Goal: Navigation & Orientation: Find specific page/section

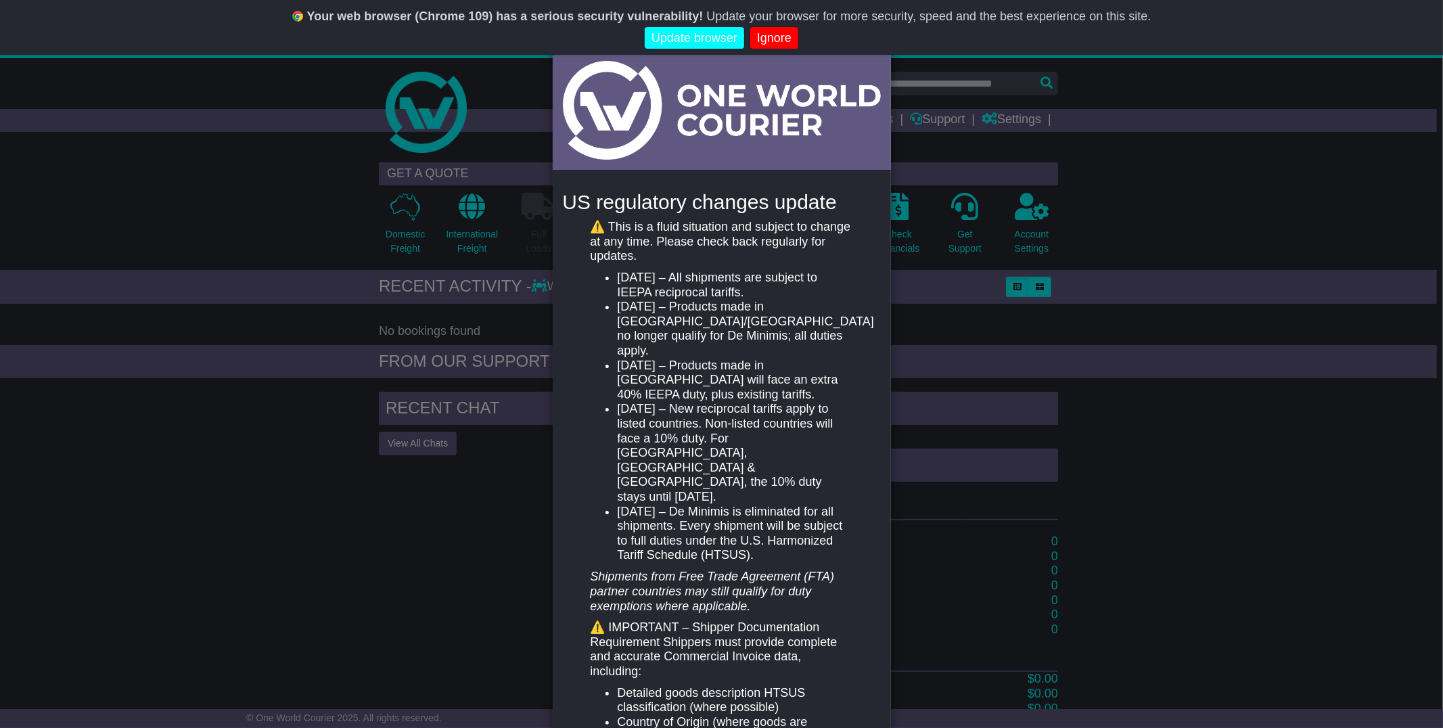
click at [761, 30] on link "Ignore" at bounding box center [774, 38] width 48 height 22
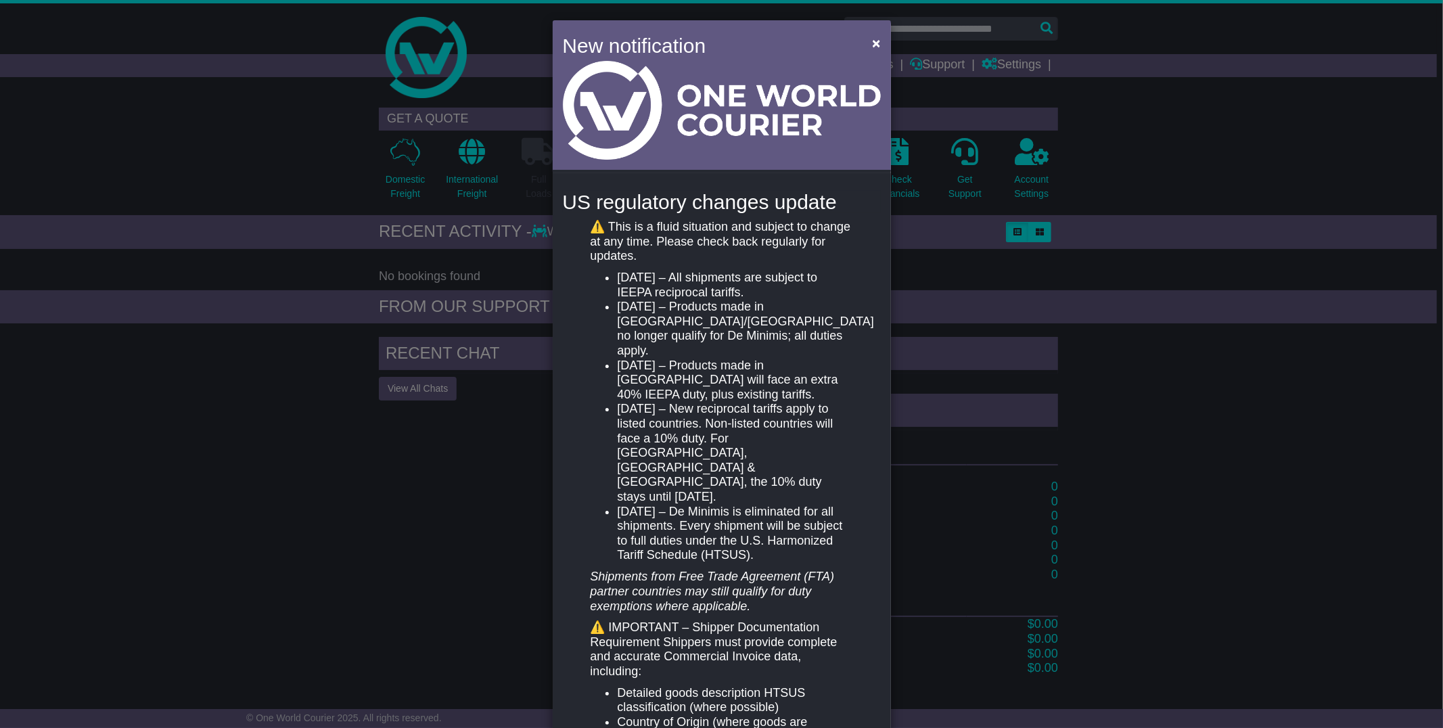
click at [870, 44] on span "Never show again" at bounding box center [721, 38] width 1431 height 22
click at [872, 43] on span "×" at bounding box center [876, 43] width 8 height 16
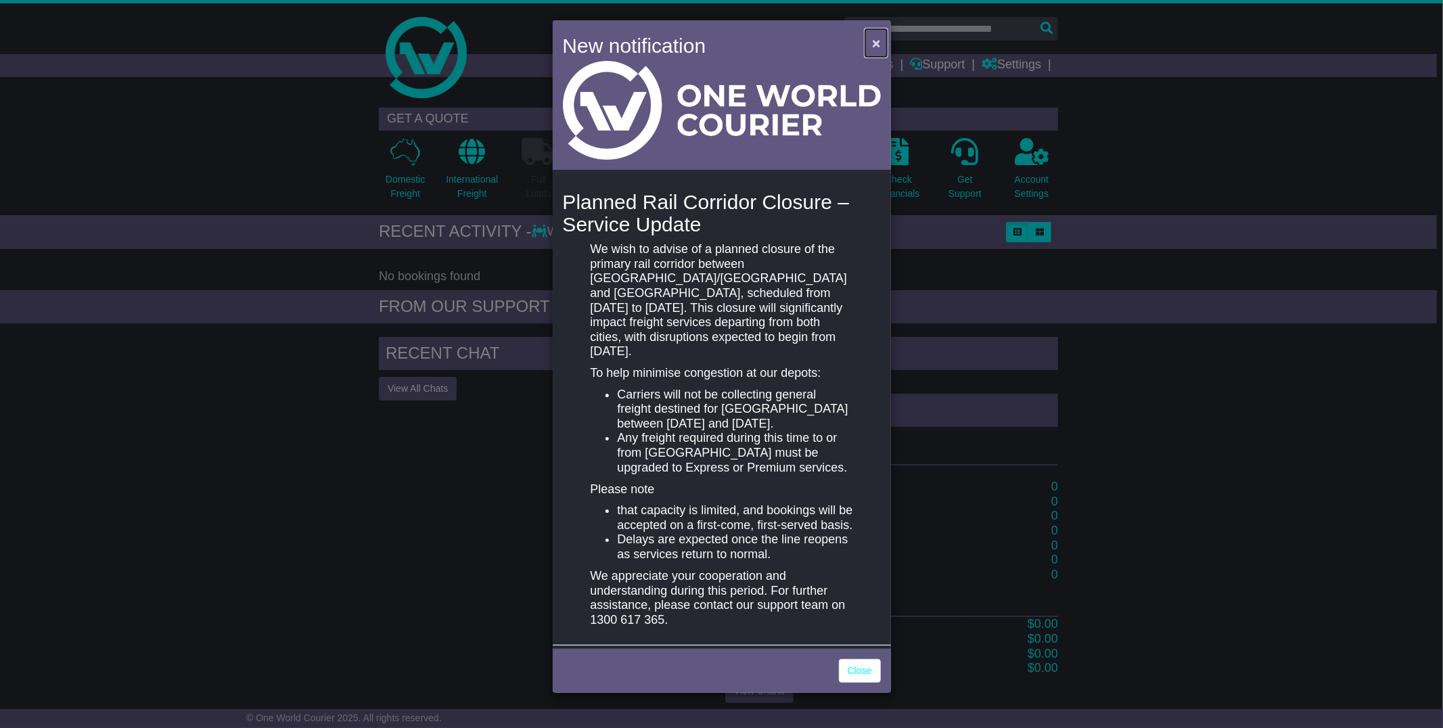
click at [875, 42] on span "×" at bounding box center [876, 43] width 8 height 16
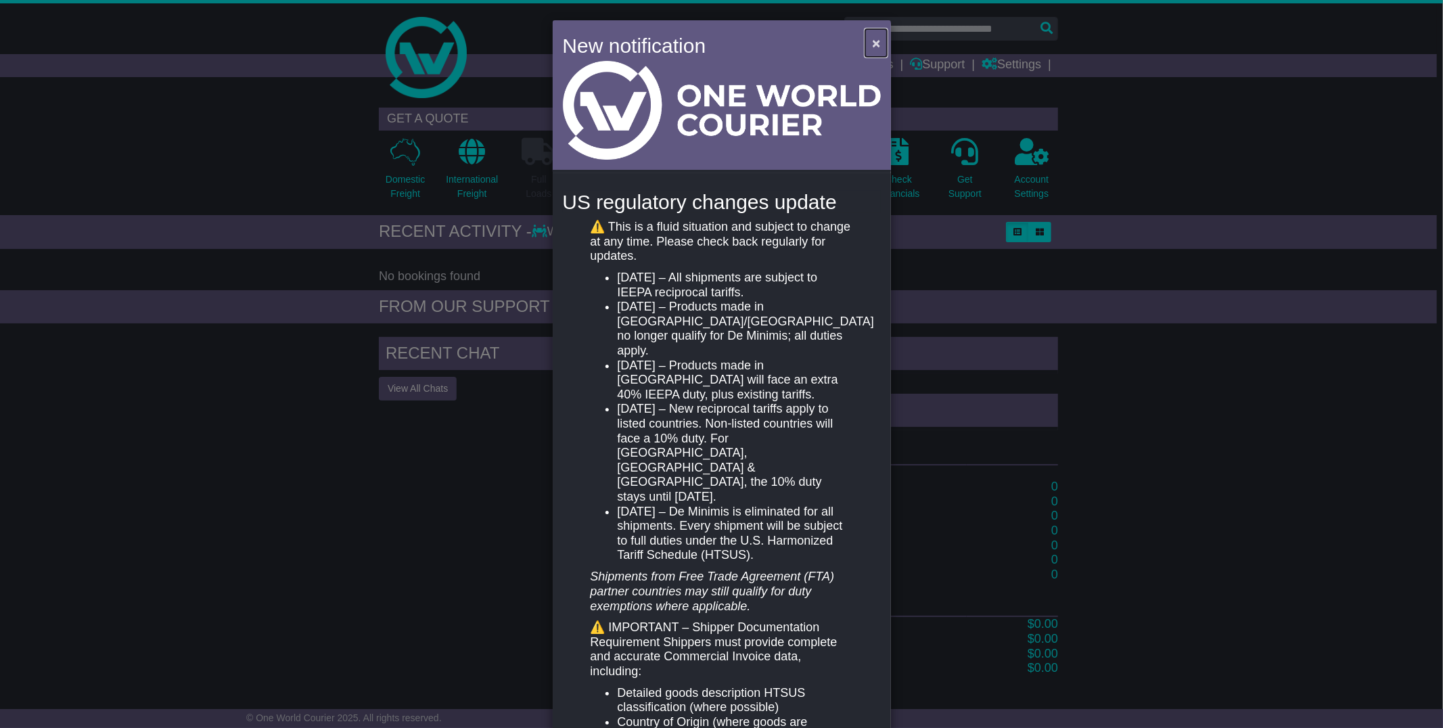
click at [872, 41] on span "×" at bounding box center [876, 43] width 8 height 16
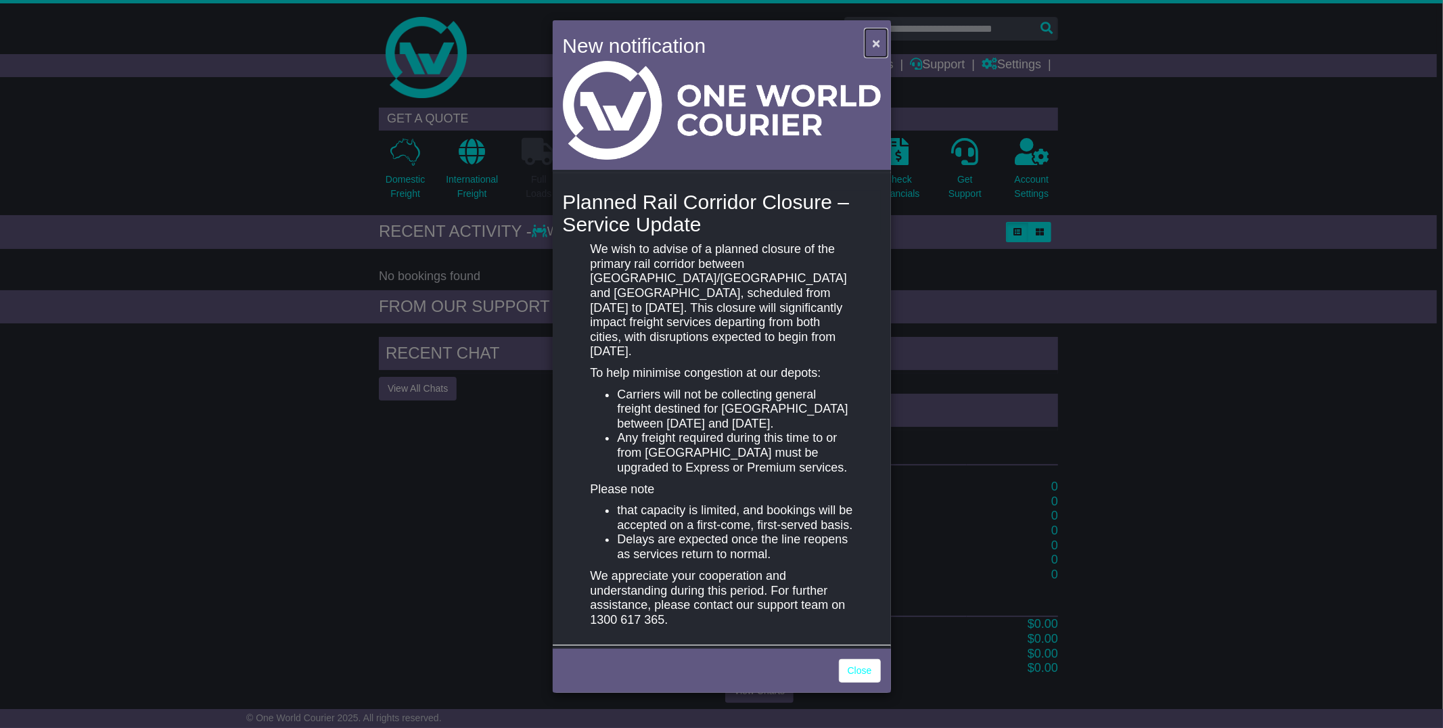
click at [877, 44] on span "×" at bounding box center [876, 43] width 8 height 16
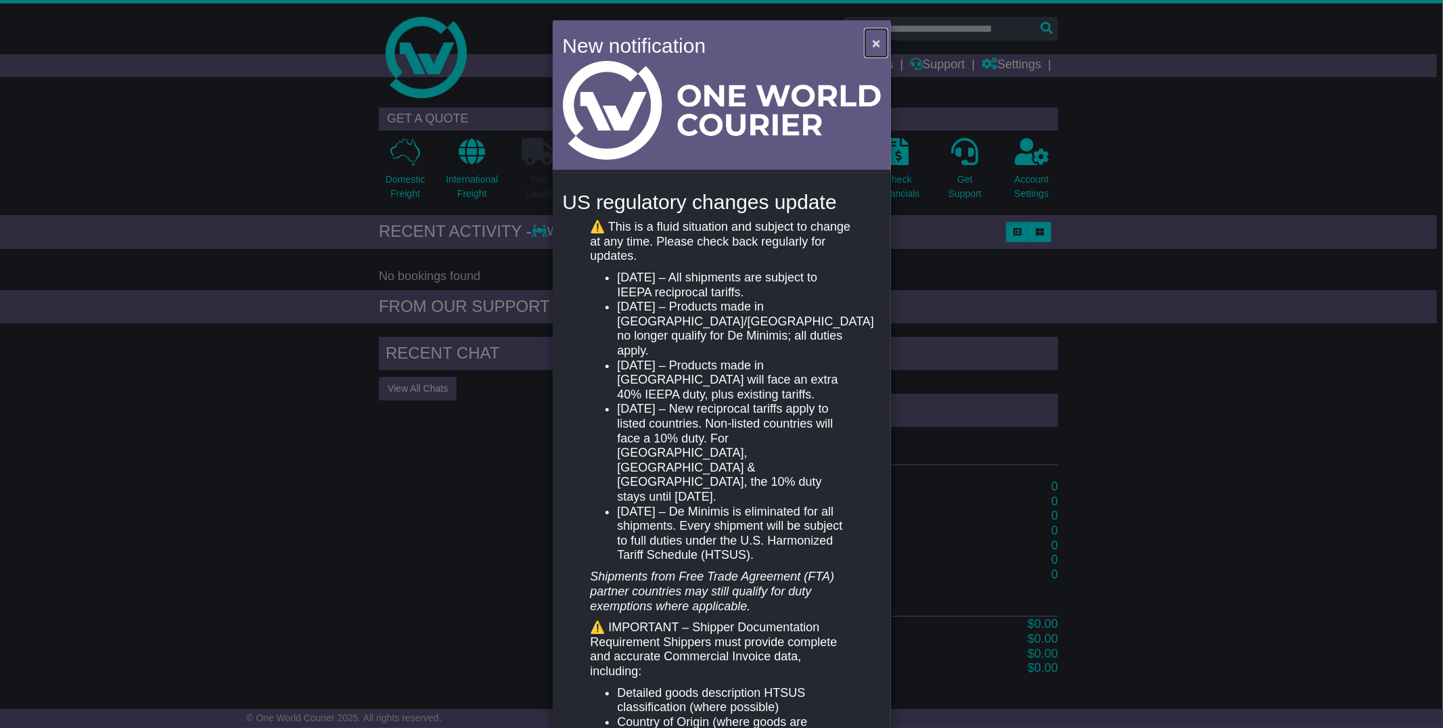
click at [872, 42] on span "×" at bounding box center [876, 43] width 8 height 16
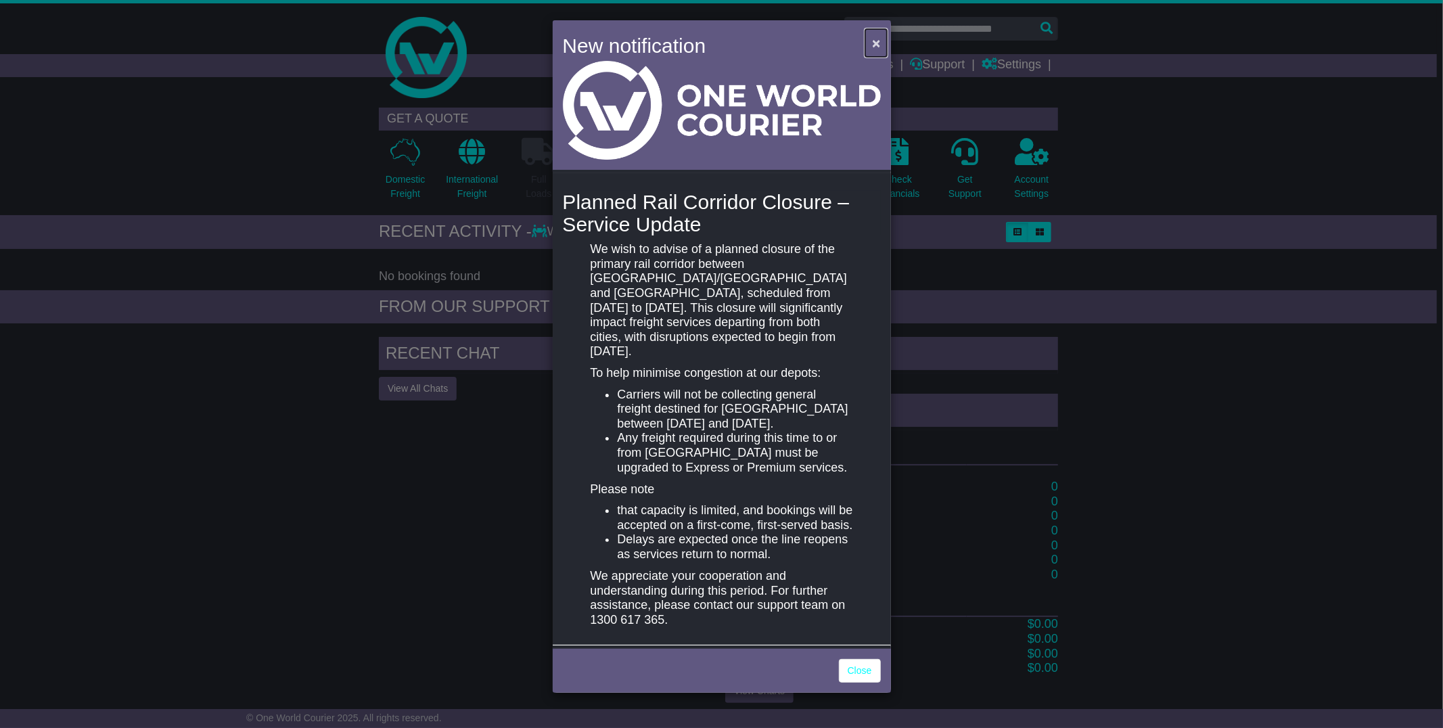
click at [877, 45] on span "×" at bounding box center [876, 43] width 8 height 16
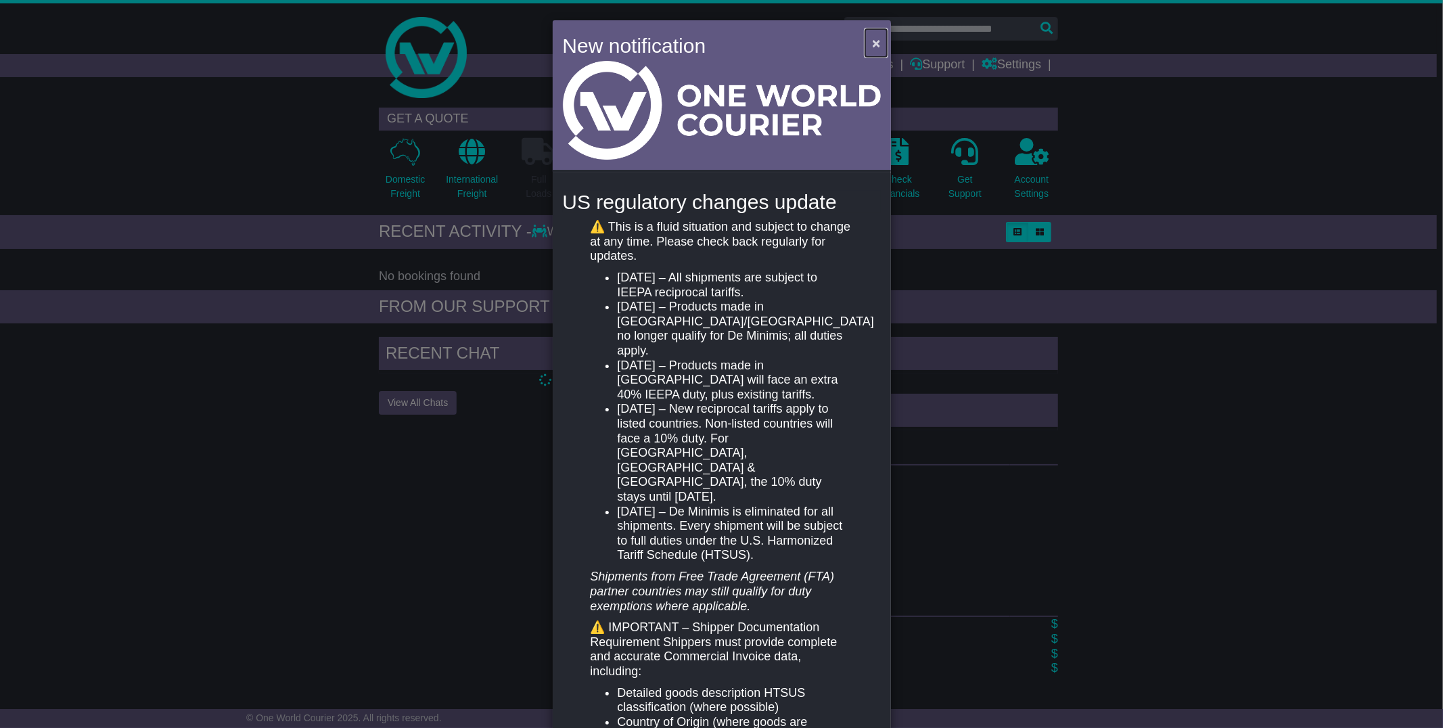
click at [873, 45] on span "×" at bounding box center [876, 43] width 8 height 16
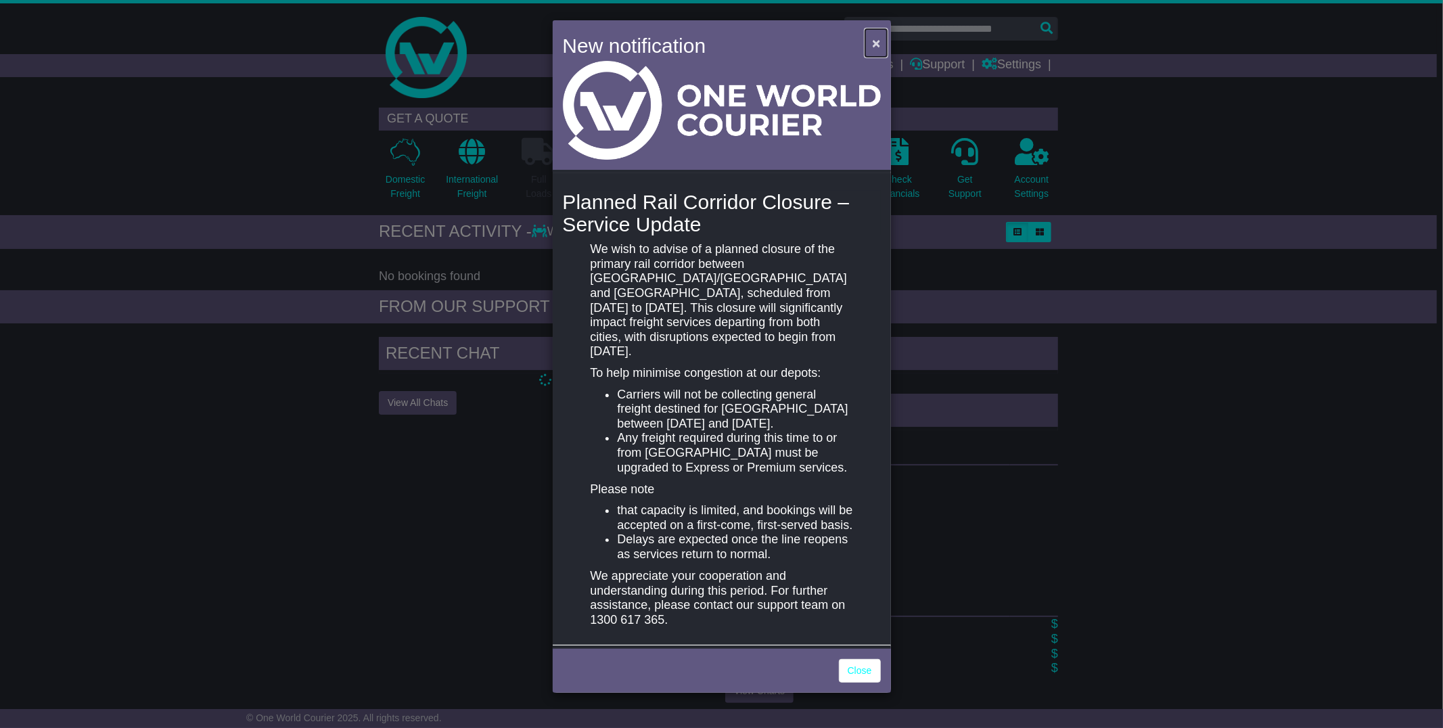
click at [875, 45] on span "×" at bounding box center [876, 43] width 8 height 16
